Goal: Information Seeking & Learning: Learn about a topic

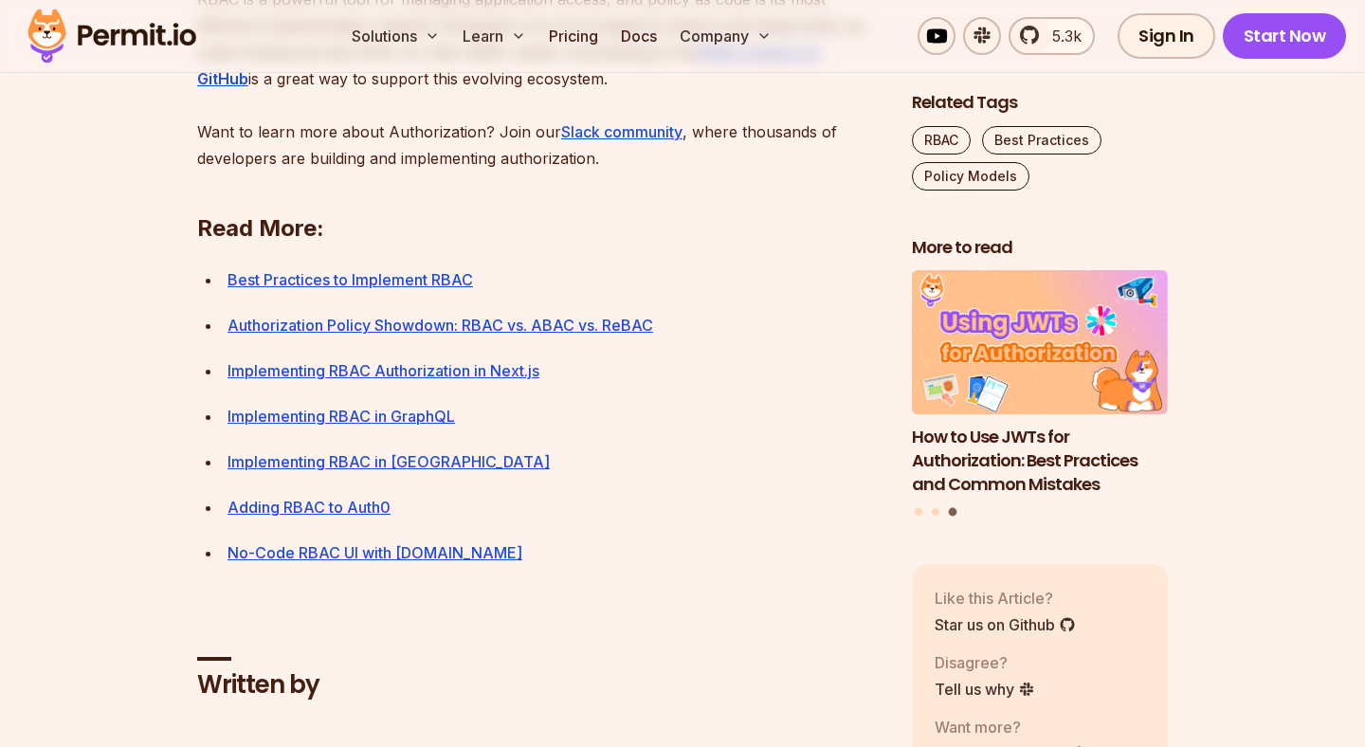
scroll to position [6904, 0]
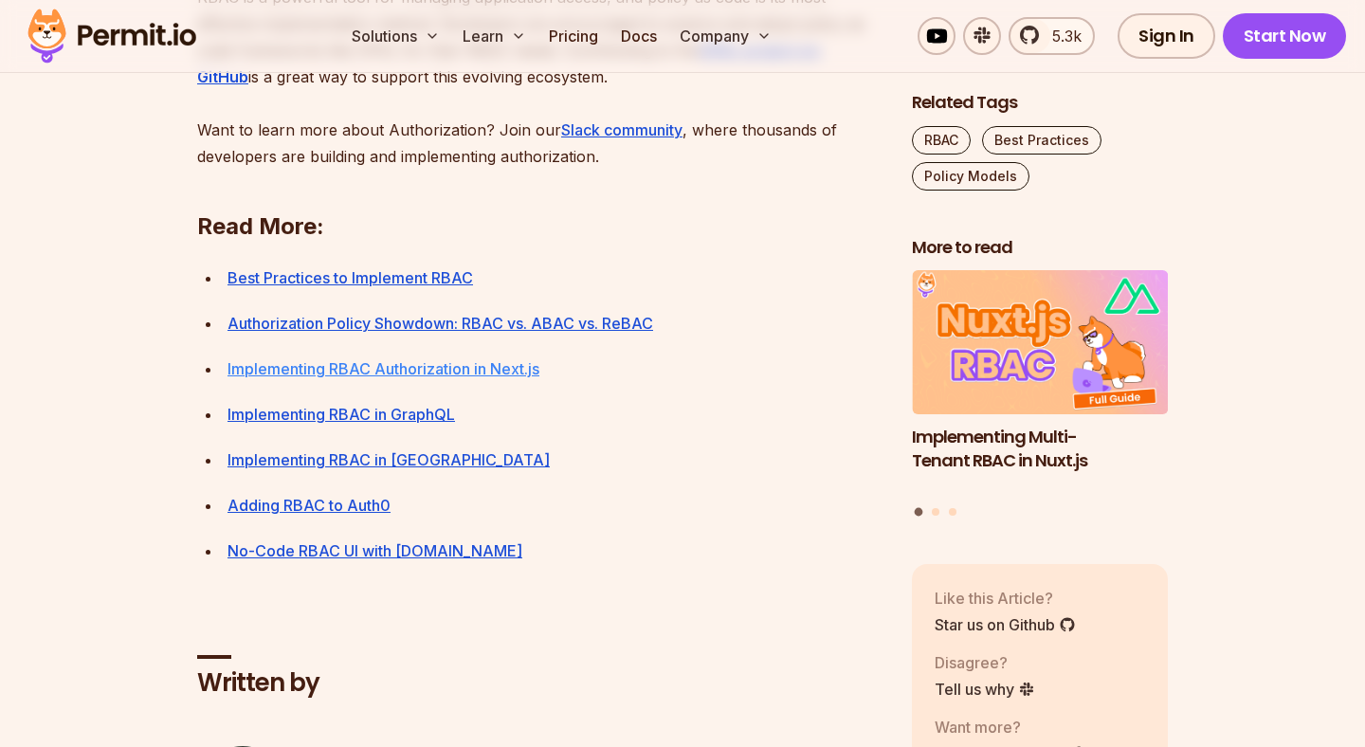
click at [300, 378] on link "Implementing RBAC Authorization in Next.js" at bounding box center [383, 368] width 312 height 19
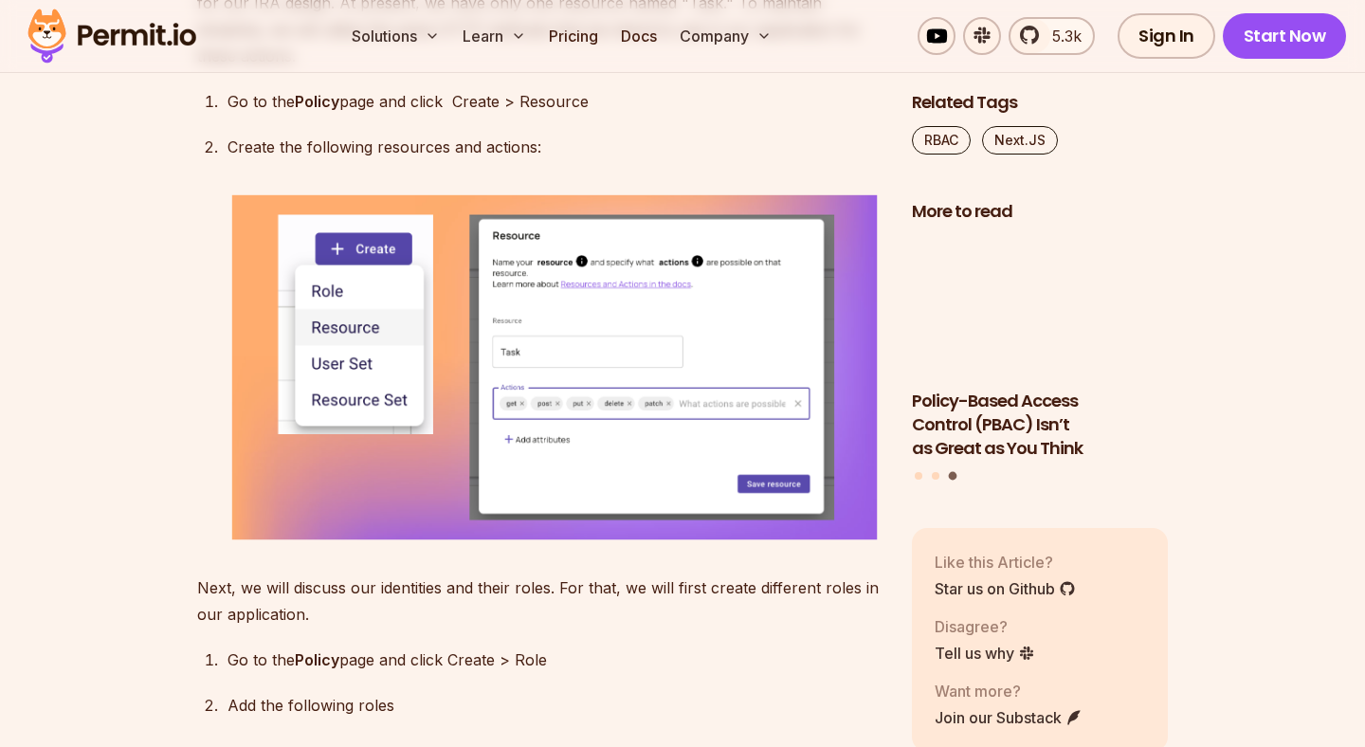
scroll to position [6061, 0]
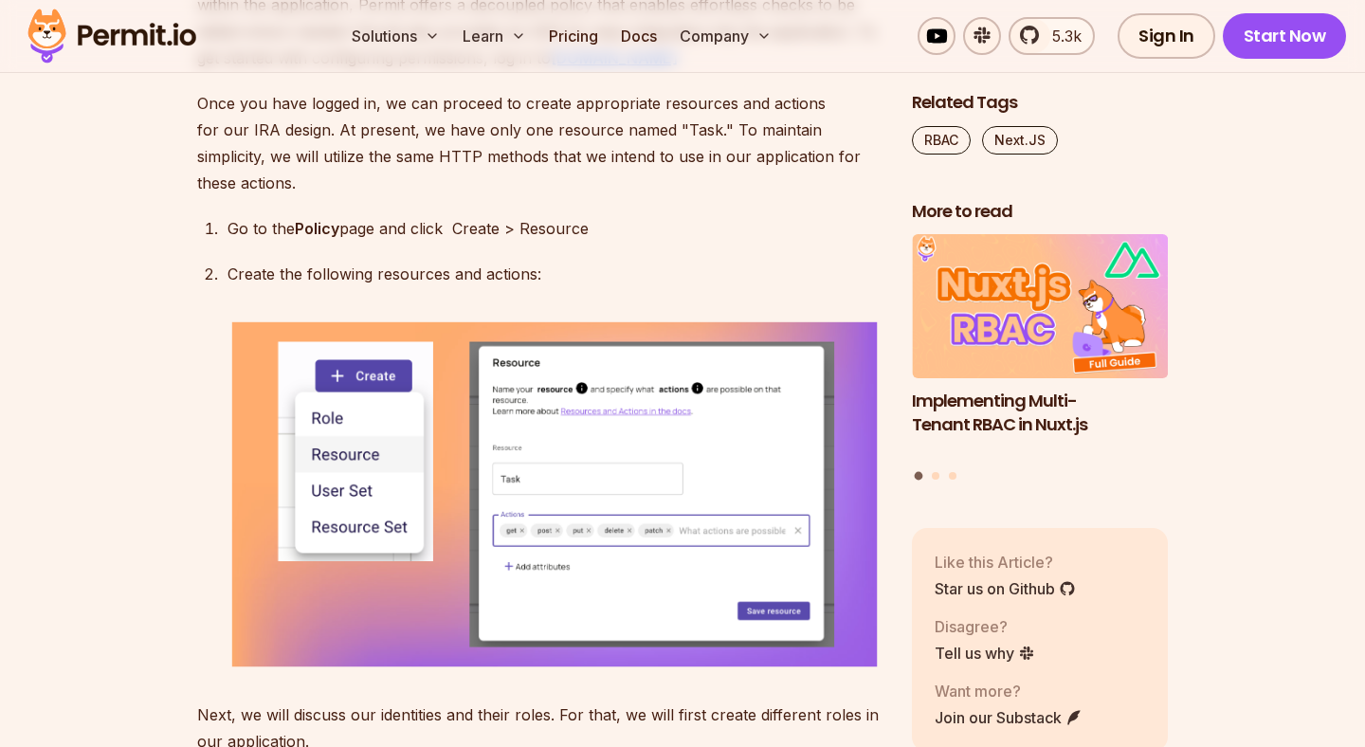
click at [620, 67] on u "app.permit.io" at bounding box center [614, 57] width 127 height 19
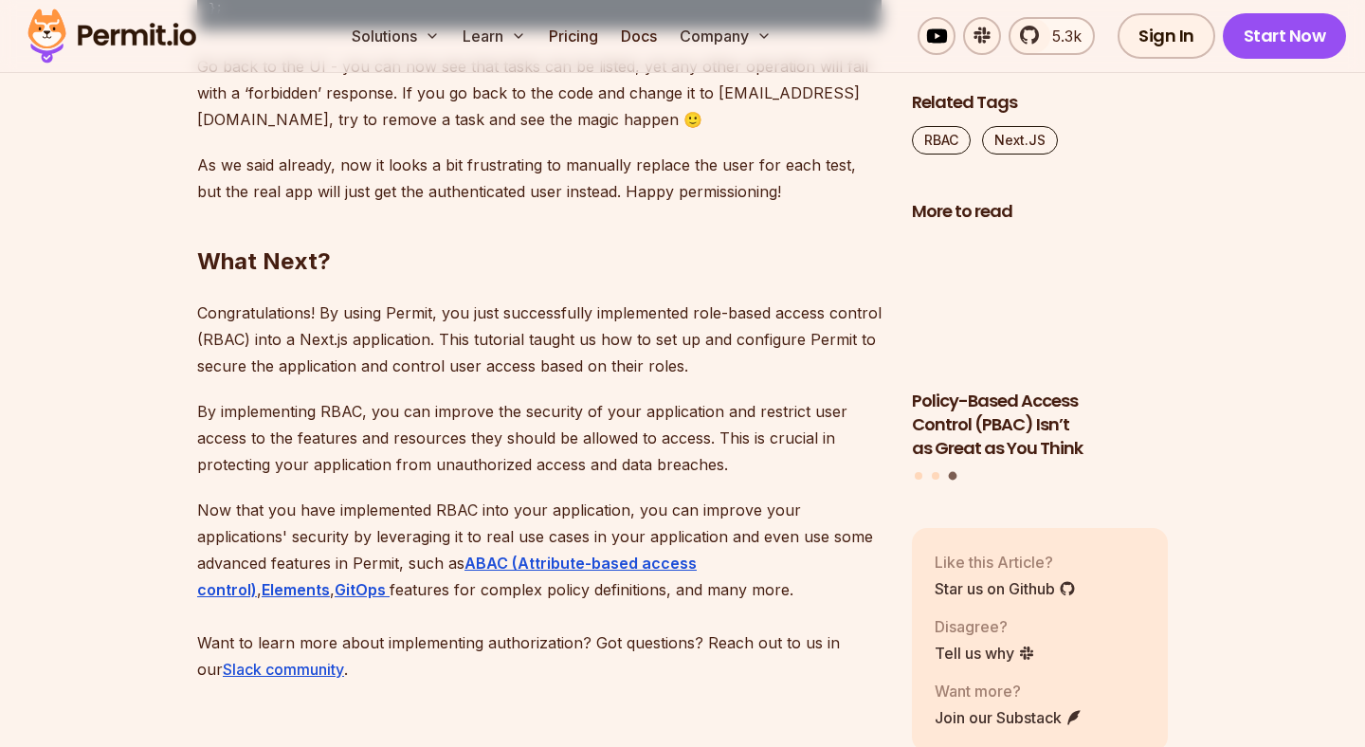
scroll to position [9647, 0]
